Goal: Find specific page/section: Find specific page/section

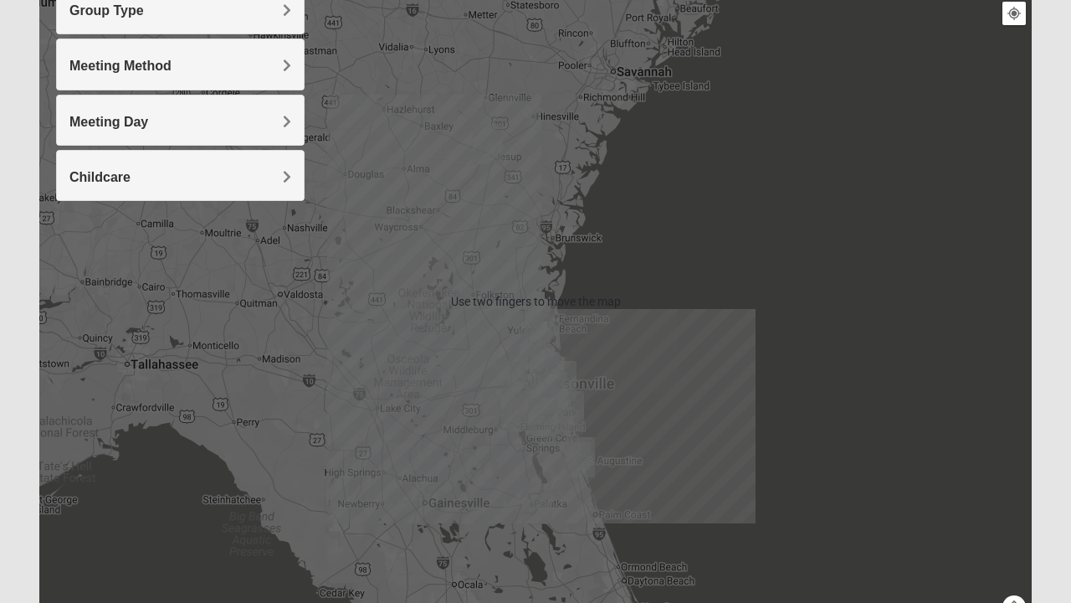
scroll to position [224, 0]
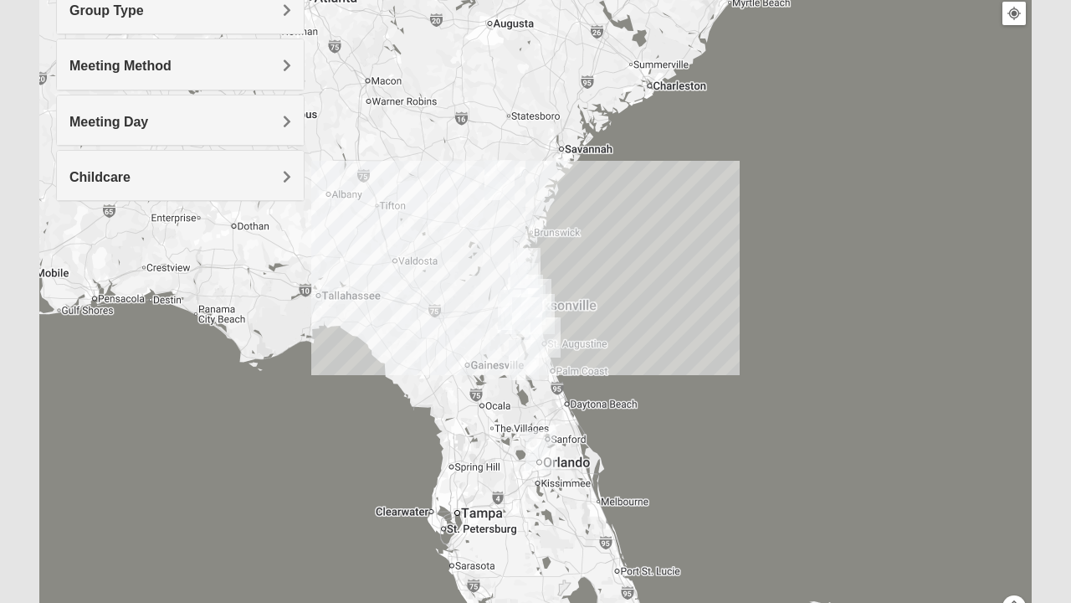
click at [499, 177] on img "Jesup" at bounding box center [500, 180] width 44 height 54
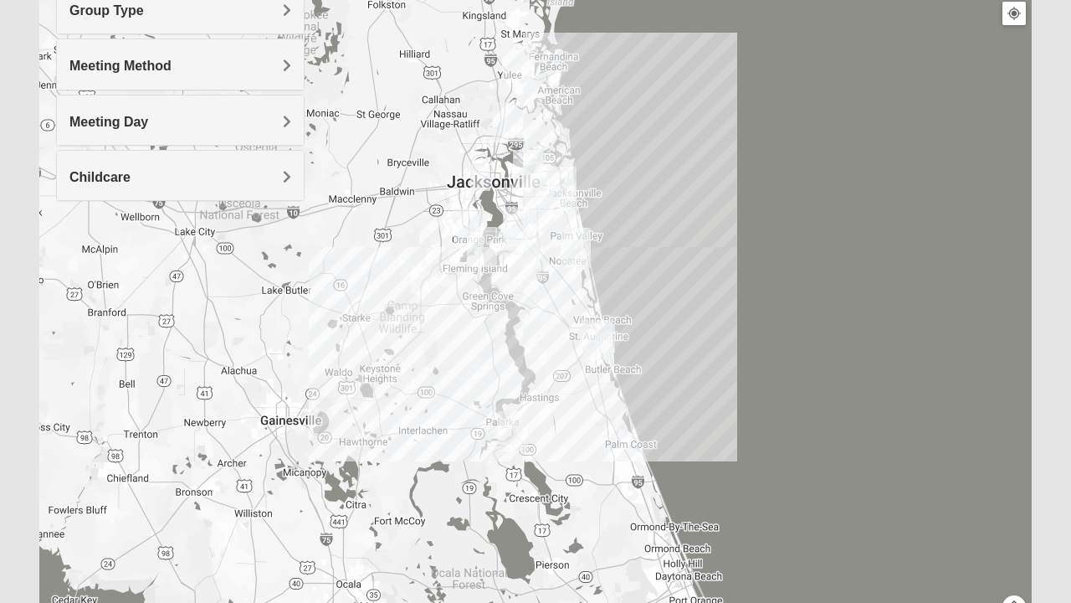
click at [514, 57] on img "Wildlight" at bounding box center [518, 63] width 44 height 54
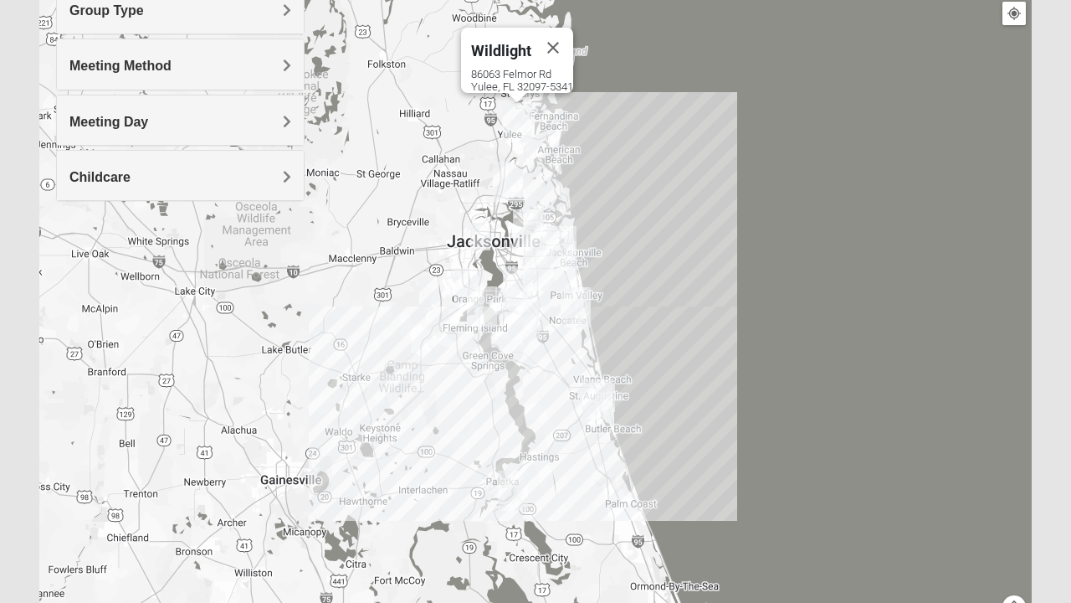
click at [617, 390] on img "St. Augustine (Coming Soon)" at bounding box center [598, 399] width 44 height 54
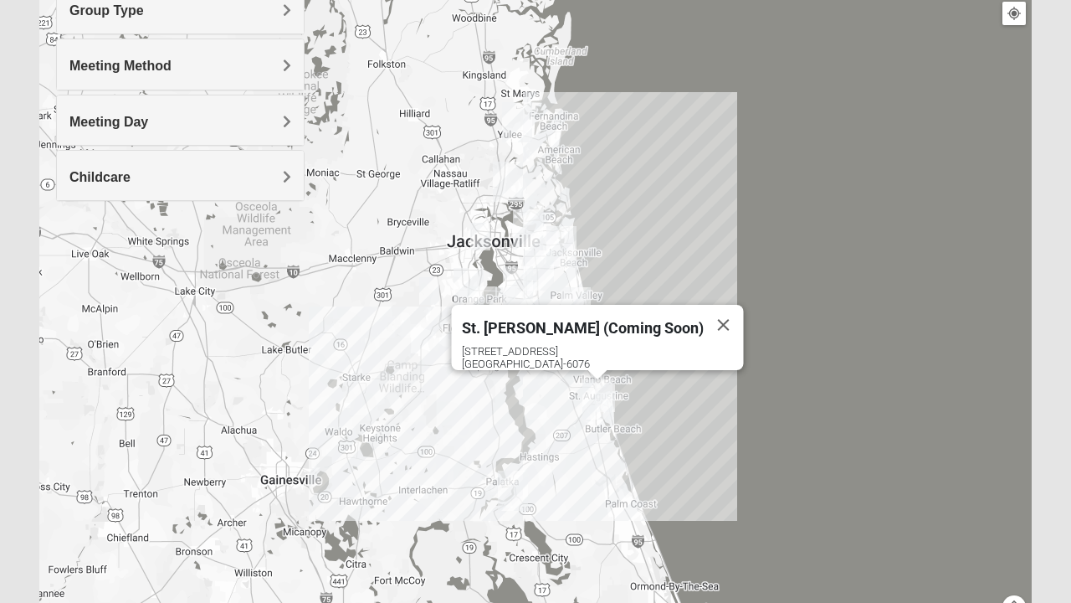
click at [616, 402] on img "St. Augustine (Coming Soon)" at bounding box center [598, 399] width 44 height 54
click at [594, 393] on img "St. Augustine (Coming Soon)" at bounding box center [598, 399] width 44 height 54
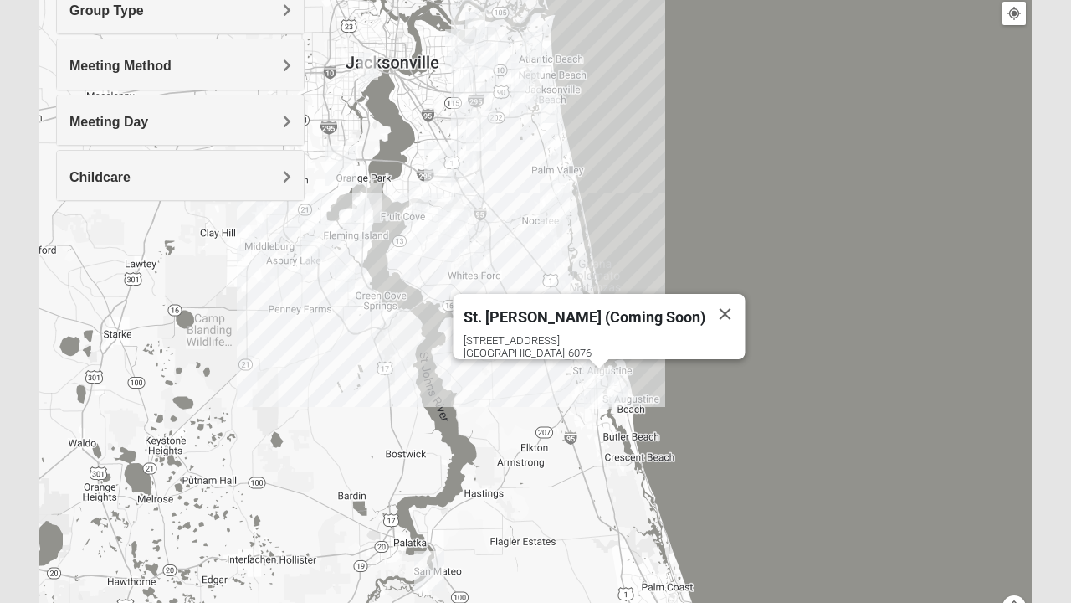
click at [624, 388] on img "Mixed Caple 32080" at bounding box center [618, 388] width 33 height 41
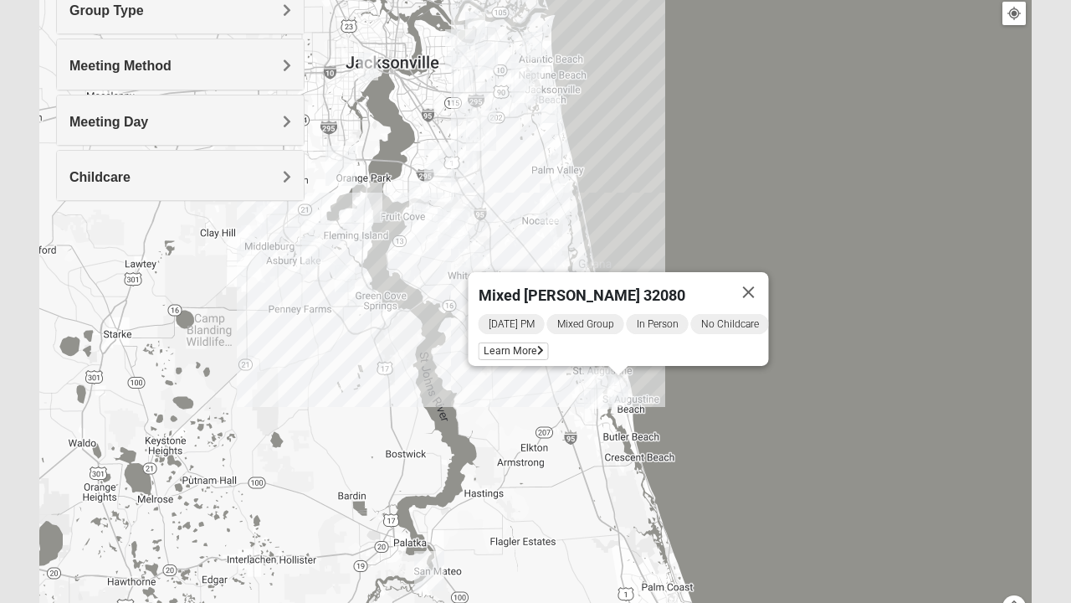
click at [322, 252] on img "Mixed Ingram 32043" at bounding box center [311, 249] width 33 height 41
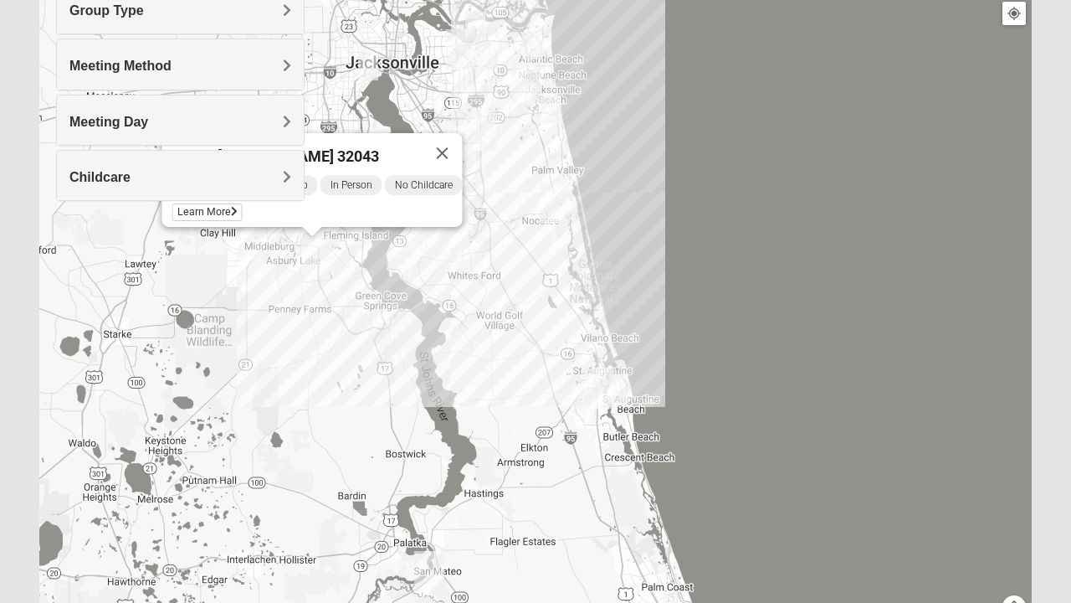
click at [527, 323] on div "Mixed [PERSON_NAME] 32043 [DATE] PM Mixed Group In Person No Childcare Learn Mo…" at bounding box center [535, 302] width 993 height 670
click at [452, 149] on button "Close" at bounding box center [443, 153] width 40 height 40
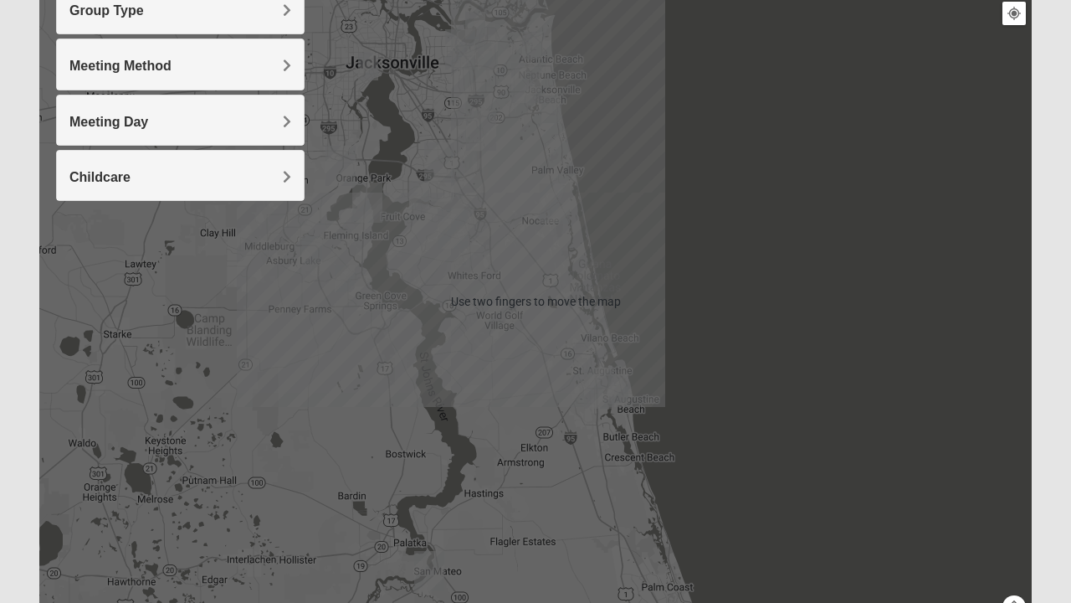
click at [556, 295] on div "To navigate, press the arrow keys." at bounding box center [535, 302] width 993 height 670
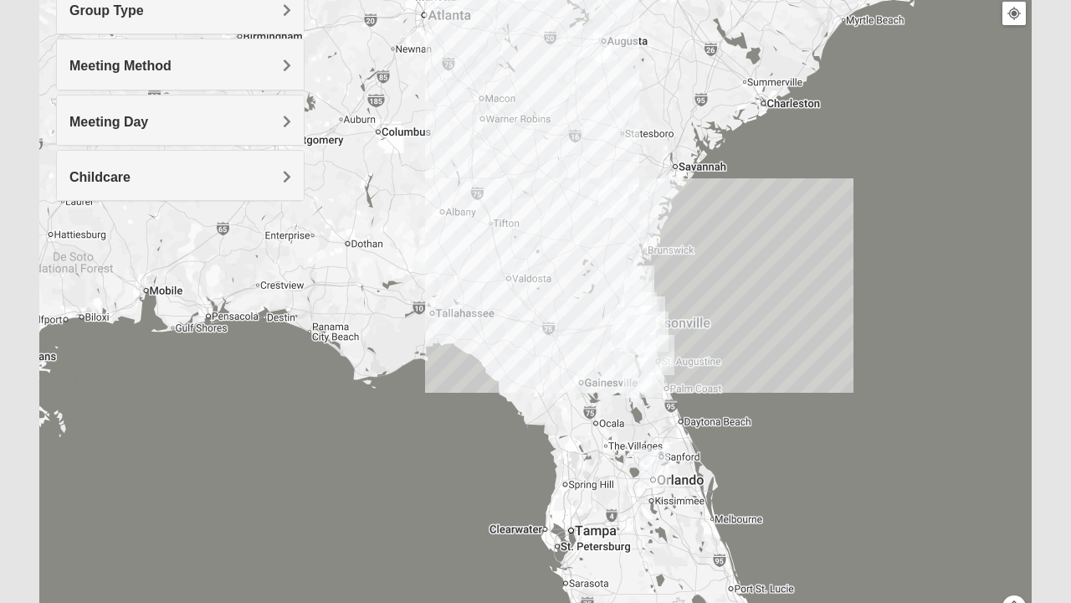
click at [656, 460] on img "College Park Orlando (Coming Soon)" at bounding box center [655, 468] width 44 height 54
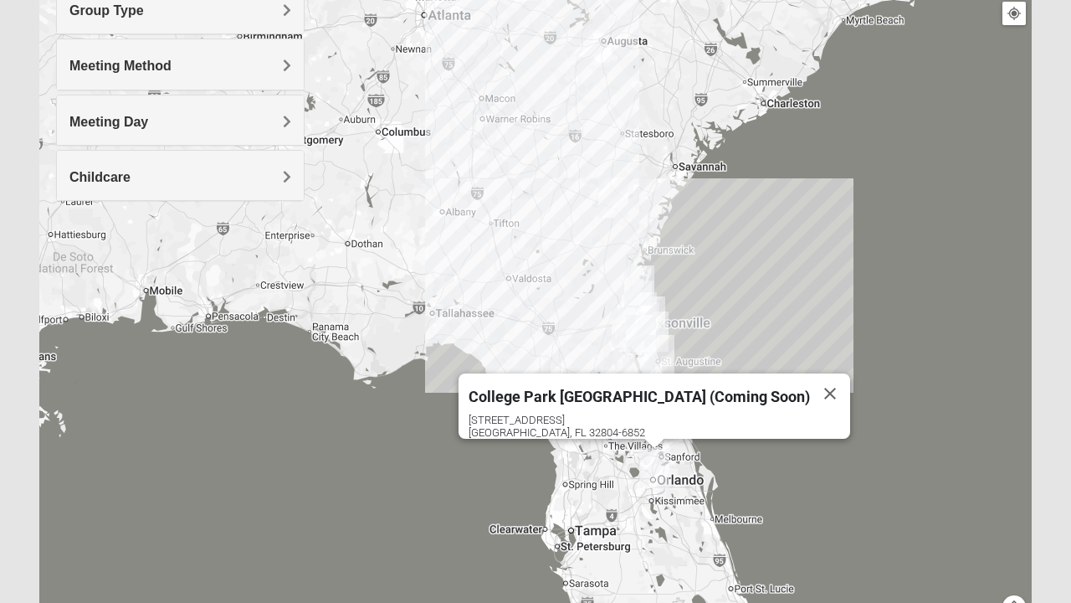
click at [681, 392] on span "College Park [GEOGRAPHIC_DATA] (Coming Soon)" at bounding box center [640, 397] width 342 height 18
click at [810, 375] on button "Close" at bounding box center [830, 393] width 40 height 40
